Goal: Contribute content: Add original content to the website for others to see

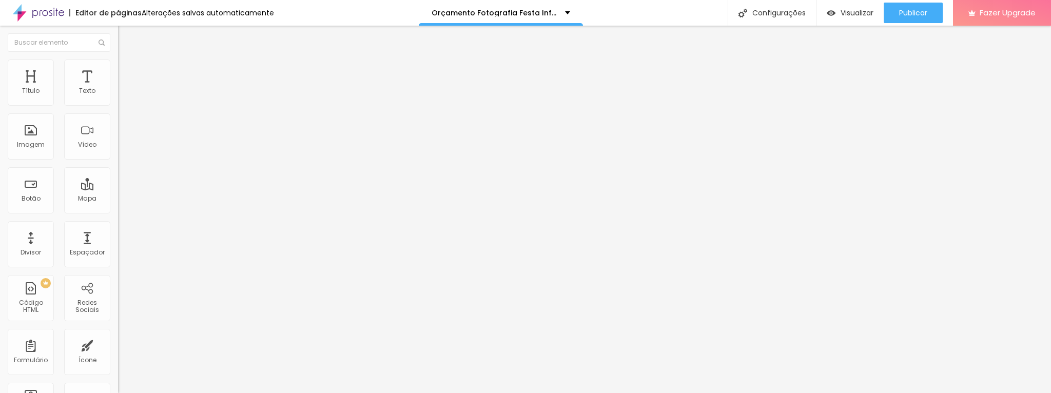
click at [118, 93] on span "Encaixotado" at bounding box center [138, 89] width 40 height 9
click at [118, 65] on img at bounding box center [122, 64] width 9 height 9
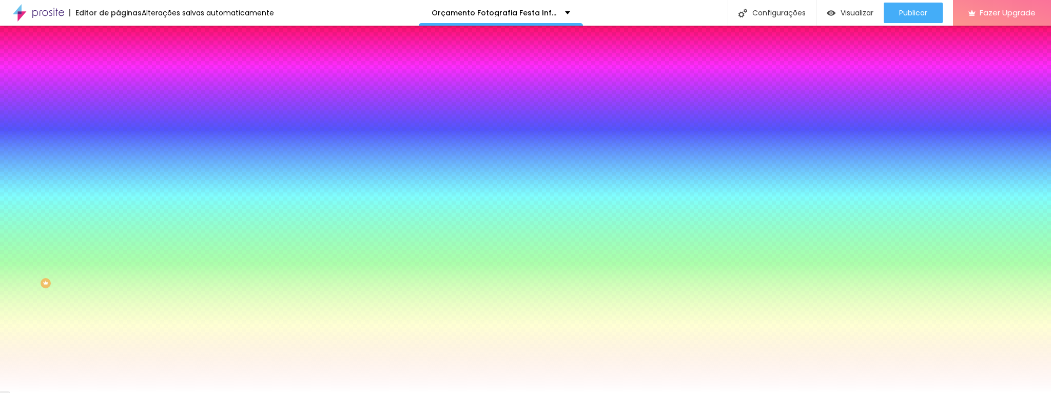
click at [118, 59] on img at bounding box center [122, 53] width 9 height 9
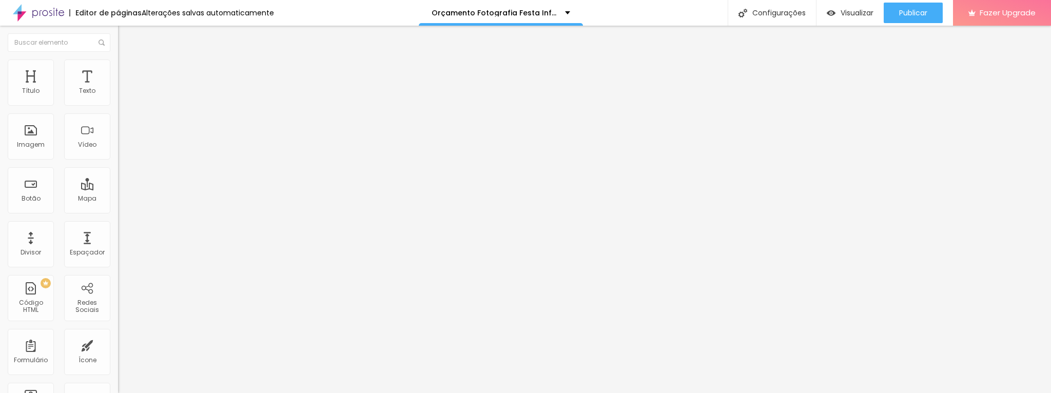
click at [126, 40] on img "button" at bounding box center [130, 37] width 8 height 8
click at [32, 137] on div "Imagem" at bounding box center [31, 136] width 46 height 46
click at [40, 145] on div "Imagem" at bounding box center [31, 144] width 28 height 7
click at [40, 144] on div "Imagem" at bounding box center [31, 144] width 28 height 7
click at [118, 88] on span "Adicionar imagem" at bounding box center [151, 84] width 66 height 9
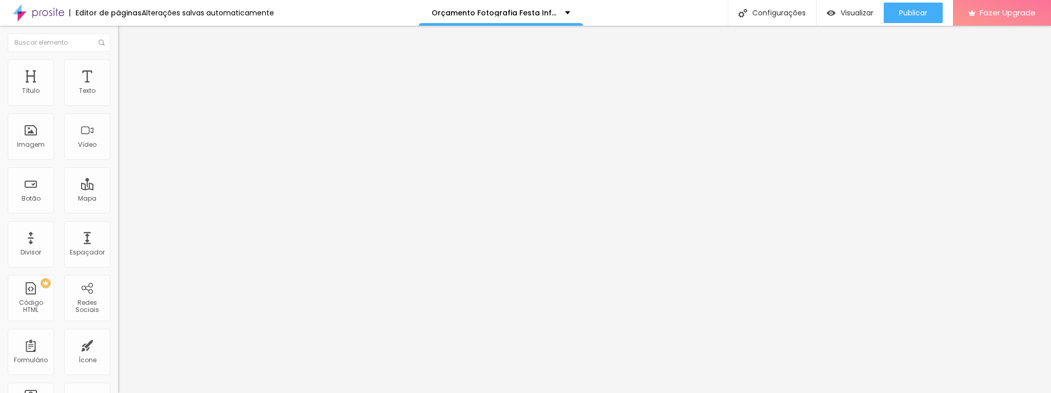
click at [126, 36] on img "button" at bounding box center [130, 37] width 8 height 8
click at [118, 88] on span "Adicionar imagem" at bounding box center [151, 84] width 66 height 9
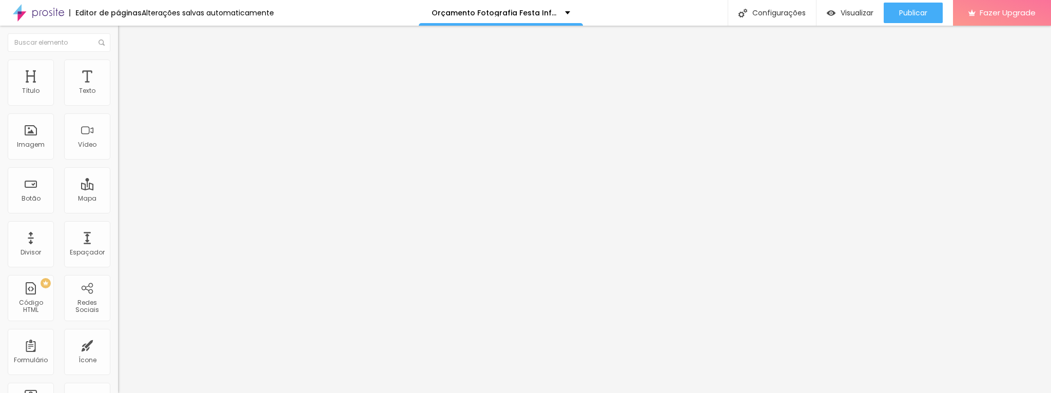
click at [723, 13] on div "Configurações" at bounding box center [772, 13] width 88 height 26
click at [723, 18] on div "Visualizar" at bounding box center [850, 13] width 47 height 21
click at [118, 64] on li "Estilo" at bounding box center [177, 65] width 118 height 10
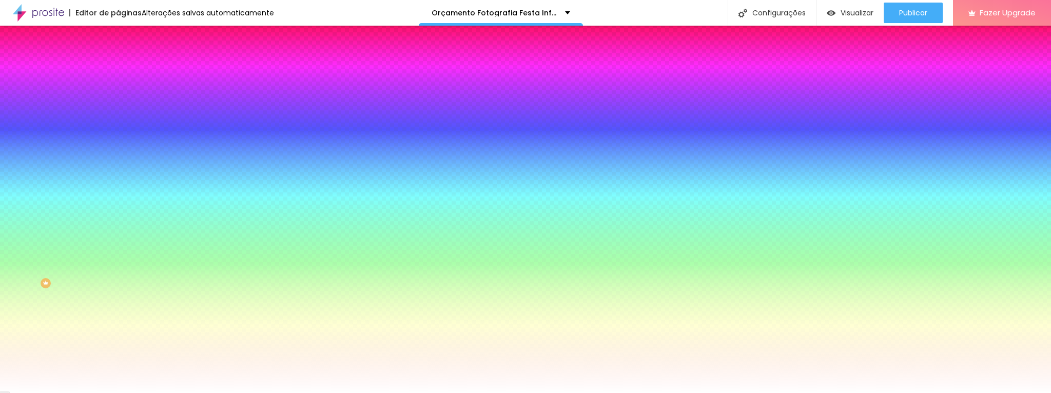
click at [118, 70] on img at bounding box center [122, 74] width 9 height 9
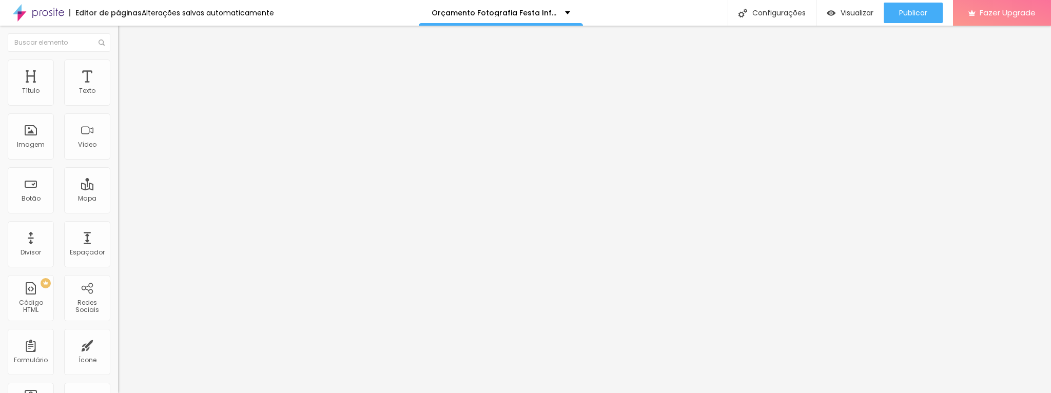
click at [118, 255] on div "Insira seu código aqui" at bounding box center [158, 371] width 81 height 9
click at [29, 255] on div "Código HTML" at bounding box center [30, 306] width 41 height 15
click at [118, 68] on li "Estilo" at bounding box center [177, 65] width 118 height 10
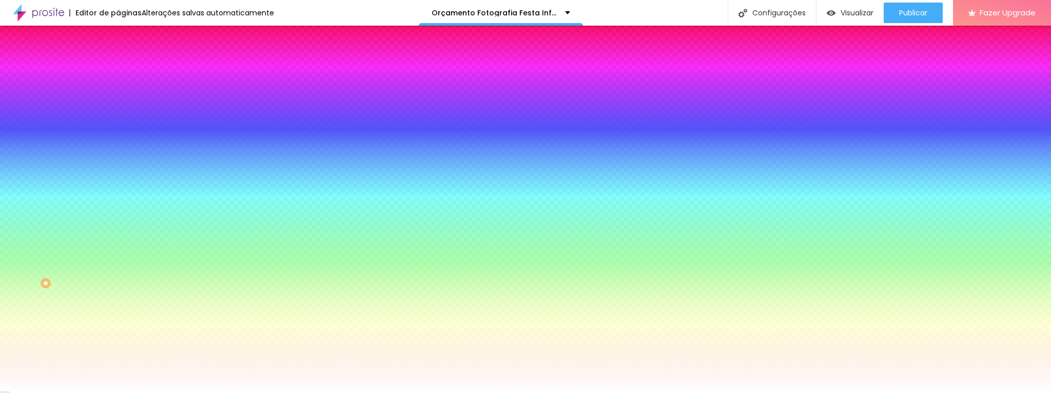
click at [118, 70] on li "Avançado" at bounding box center [177, 75] width 118 height 10
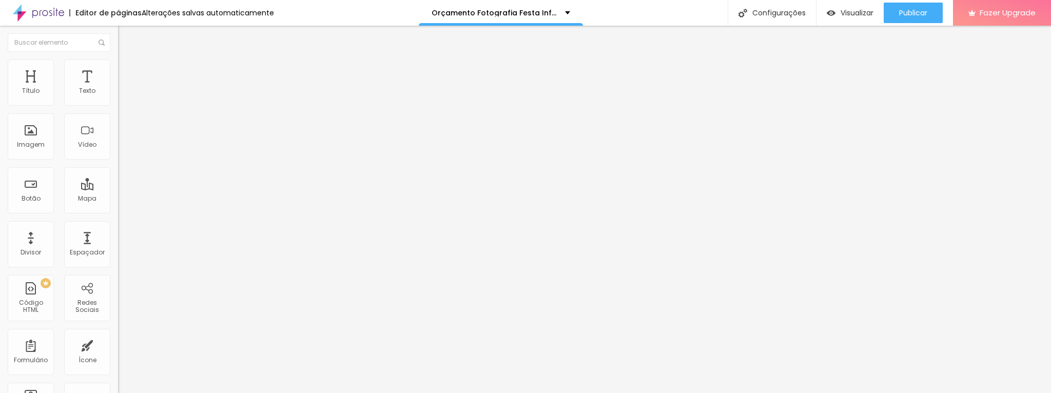
click at [118, 255] on img at bounding box center [121, 363] width 6 height 6
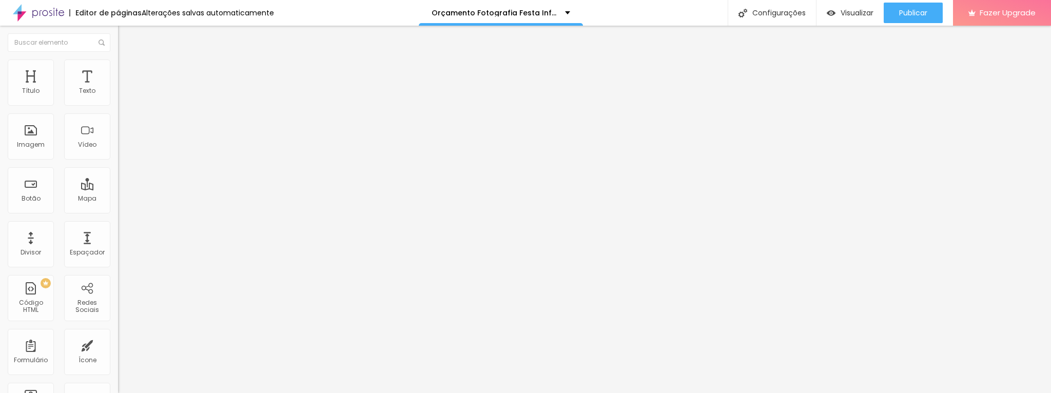
click at [118, 59] on img at bounding box center [122, 53] width 9 height 9
click at [118, 62] on img at bounding box center [122, 64] width 9 height 9
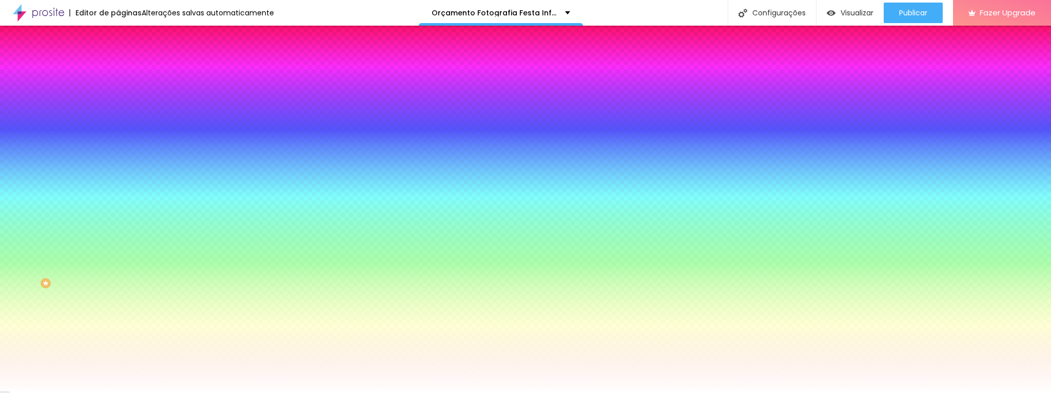
click at [126, 35] on div "Editar Coluna" at bounding box center [158, 37] width 64 height 8
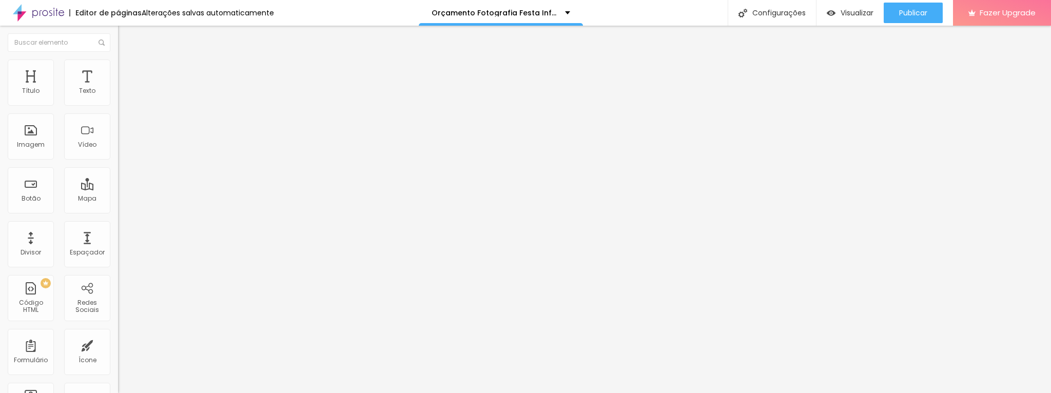
click at [127, 72] on span "Avançado" at bounding box center [144, 76] width 34 height 9
click at [118, 64] on img at bounding box center [122, 64] width 9 height 9
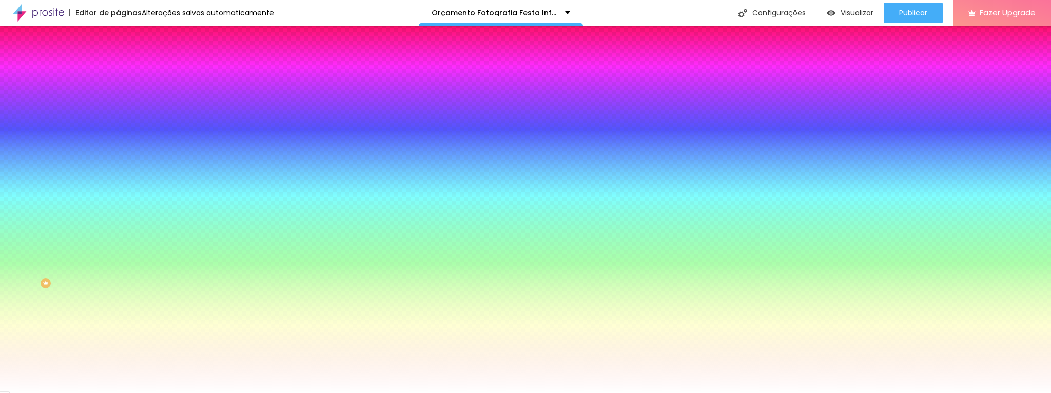
click at [118, 59] on img at bounding box center [122, 53] width 9 height 9
